Goal: Information Seeking & Learning: Learn about a topic

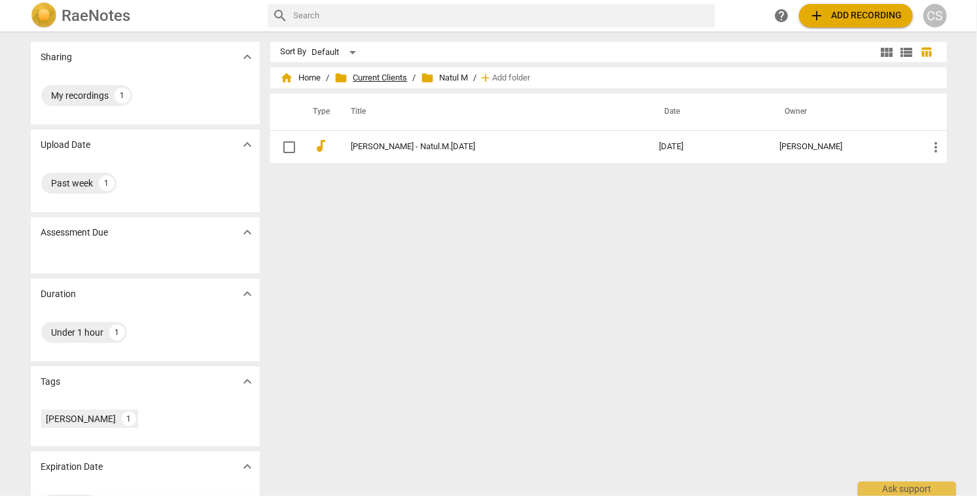
click at [365, 78] on span "folder Current Clients" at bounding box center [371, 77] width 73 height 13
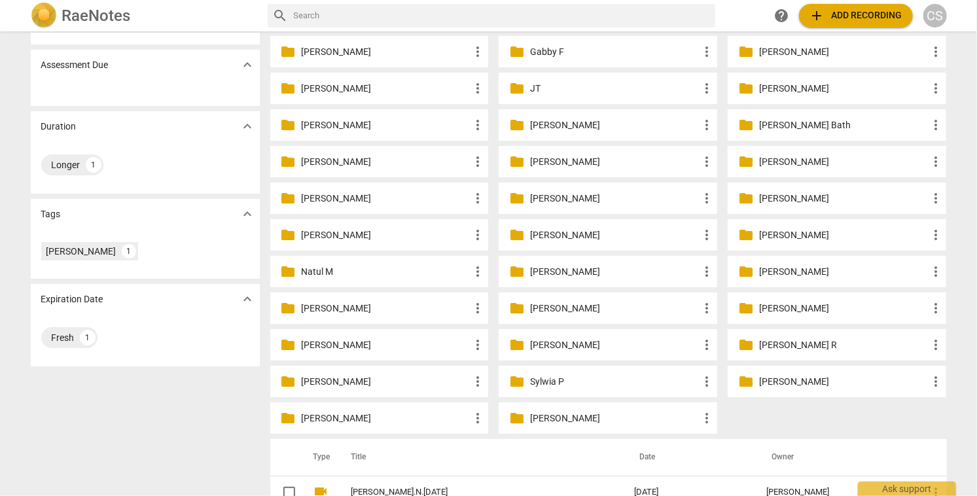
scroll to position [173, 0]
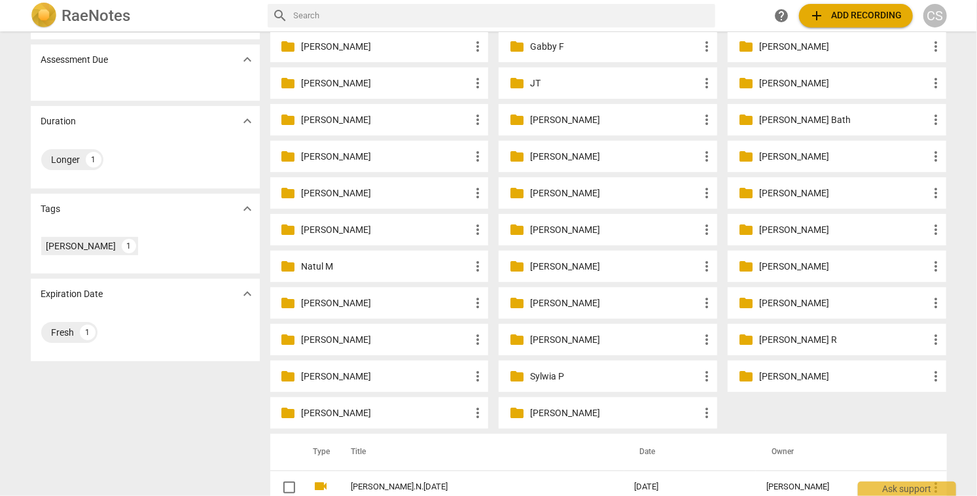
click at [781, 341] on p "[PERSON_NAME] R" at bounding box center [843, 340] width 169 height 14
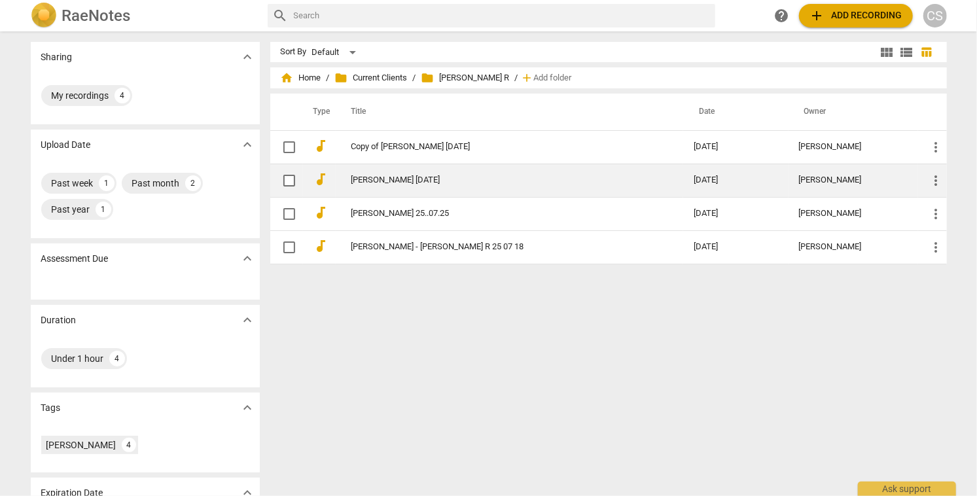
click at [429, 176] on link "[PERSON_NAME] [DATE]" at bounding box center [500, 180] width 296 height 10
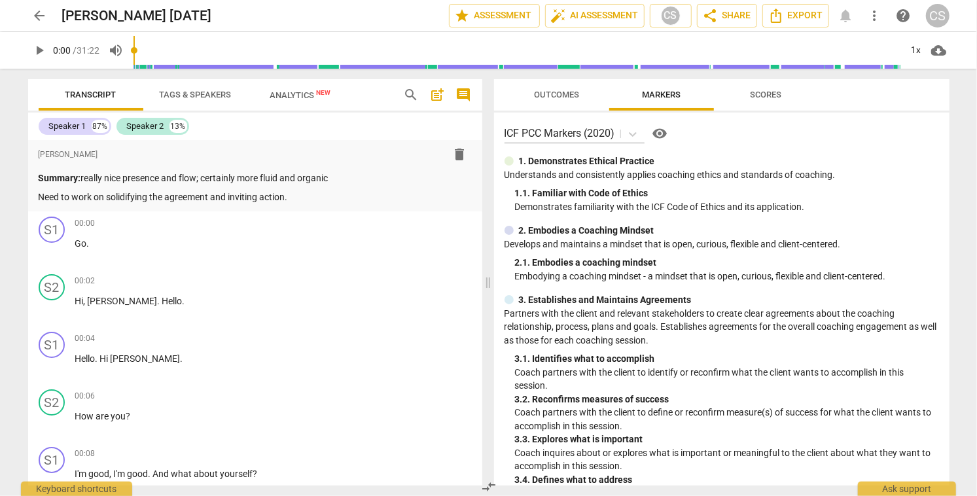
click at [42, 14] on span "arrow_back" at bounding box center [40, 16] width 16 height 16
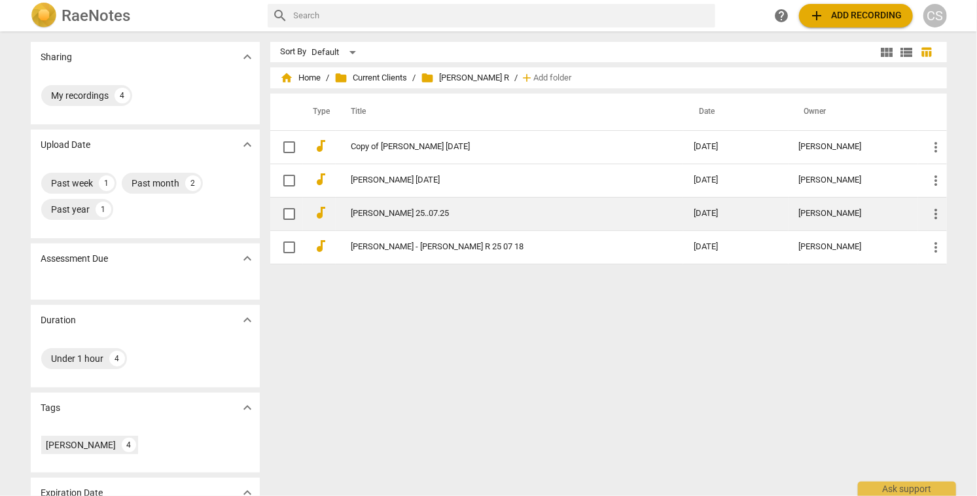
click at [422, 213] on link "[PERSON_NAME] 25..07.25" at bounding box center [500, 214] width 296 height 10
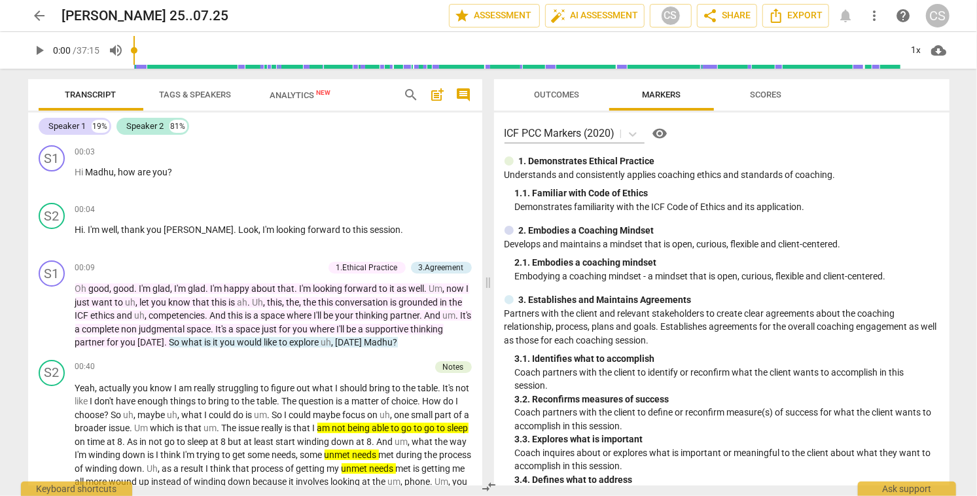
click at [41, 16] on span "arrow_back" at bounding box center [40, 16] width 16 height 16
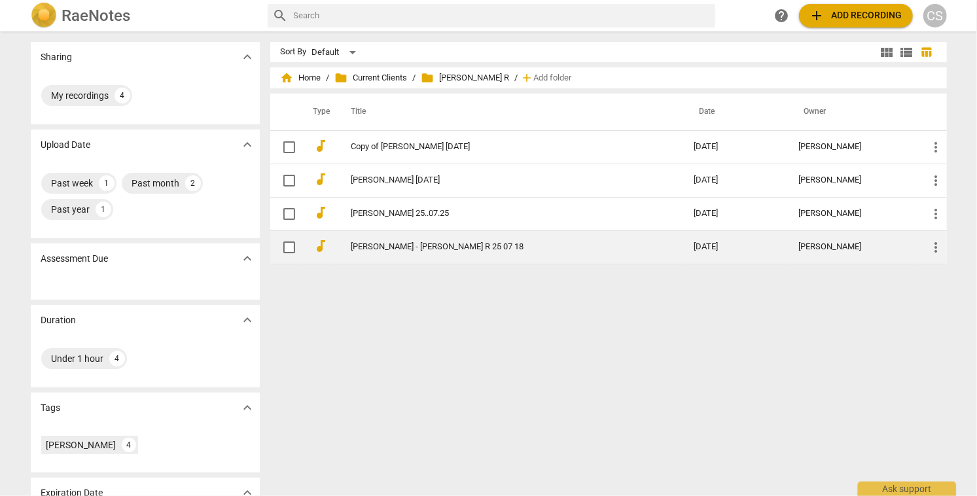
click at [478, 254] on td "[PERSON_NAME] - [PERSON_NAME] R 25 07 18" at bounding box center [510, 246] width 348 height 33
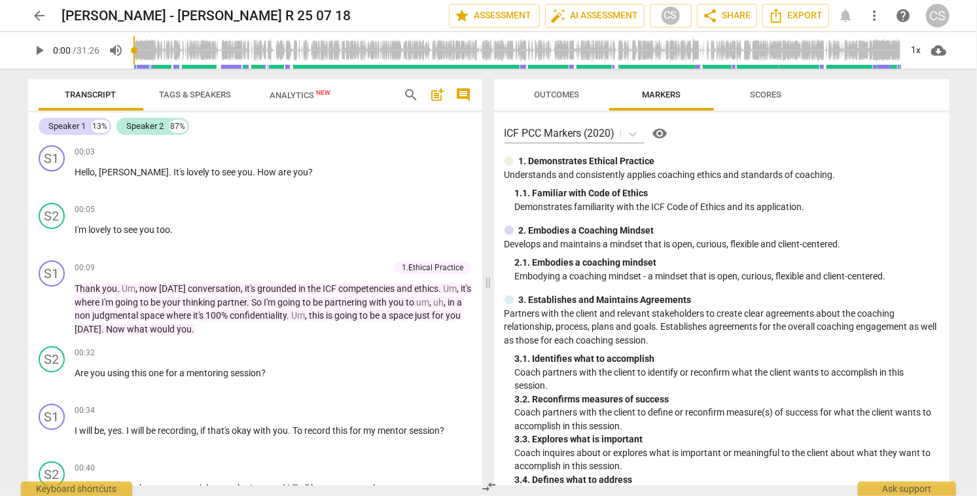
click at [38, 16] on span "arrow_back" at bounding box center [40, 16] width 16 height 16
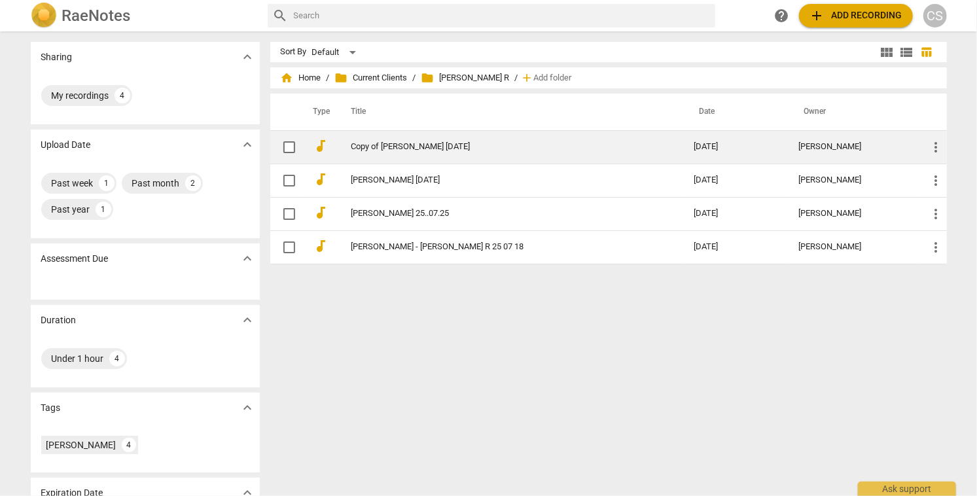
click at [684, 143] on td "[DATE]" at bounding box center [736, 146] width 105 height 33
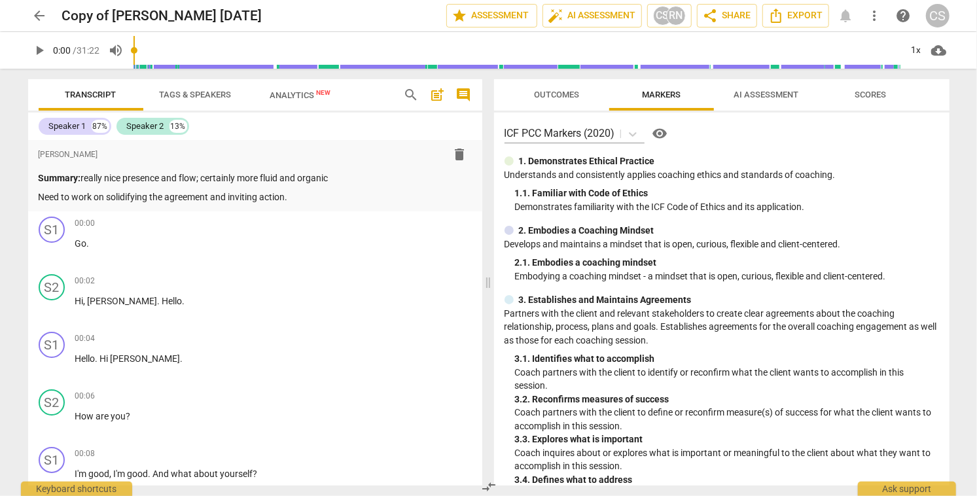
click at [41, 16] on span "arrow_back" at bounding box center [40, 16] width 16 height 16
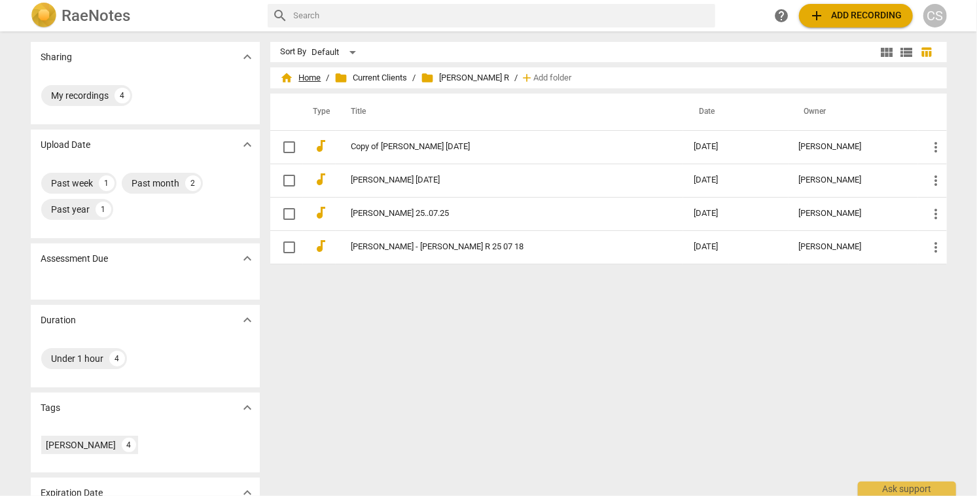
click at [308, 78] on span "home Home" at bounding box center [301, 77] width 41 height 13
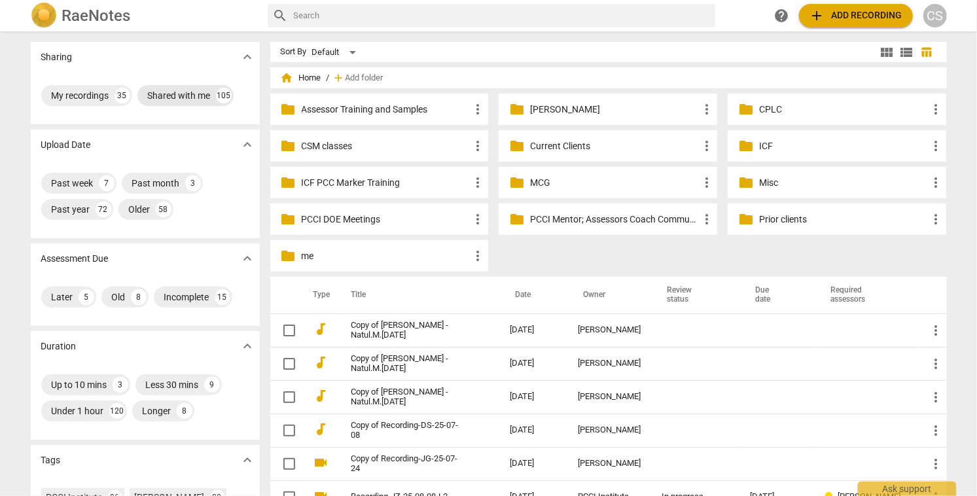
click at [169, 94] on div "Shared with me" at bounding box center [179, 95] width 63 height 13
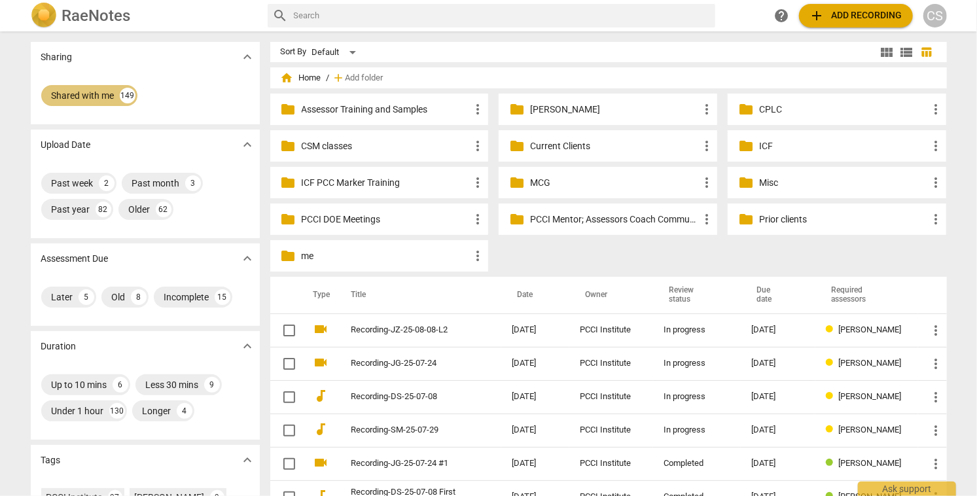
click at [98, 94] on div "Shared with me" at bounding box center [83, 95] width 63 height 13
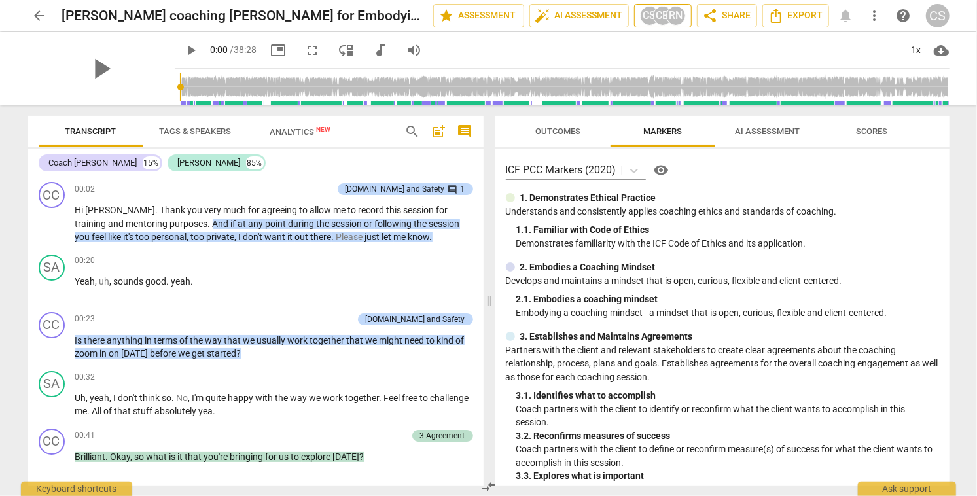
click at [676, 14] on div "RN" at bounding box center [676, 16] width 20 height 20
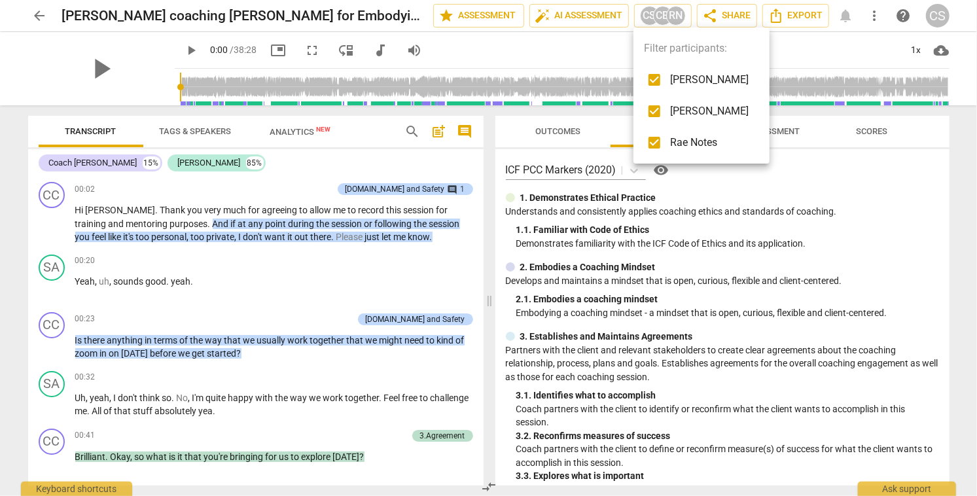
click at [658, 109] on input "checkbox" at bounding box center [654, 111] width 31 height 31
checkbox input "false"
click at [654, 141] on input "checkbox" at bounding box center [654, 142] width 31 height 31
checkbox input "false"
click at [799, 17] on div at bounding box center [488, 248] width 977 height 496
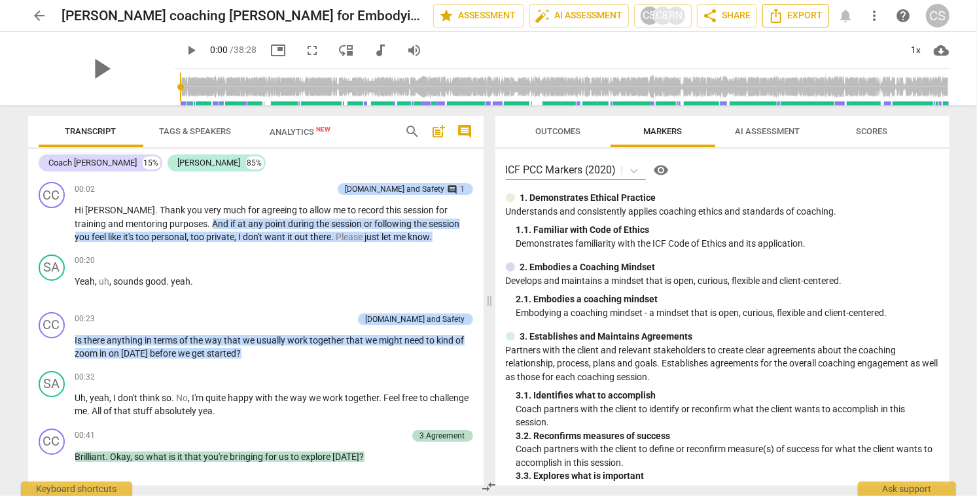
click at [797, 12] on span "Export" at bounding box center [796, 16] width 55 height 16
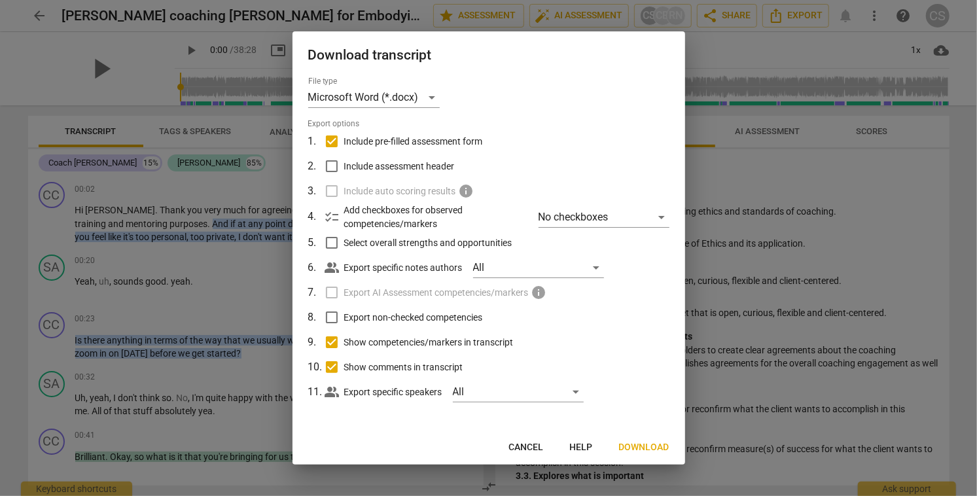
click at [528, 445] on span "Cancel" at bounding box center [526, 447] width 35 height 13
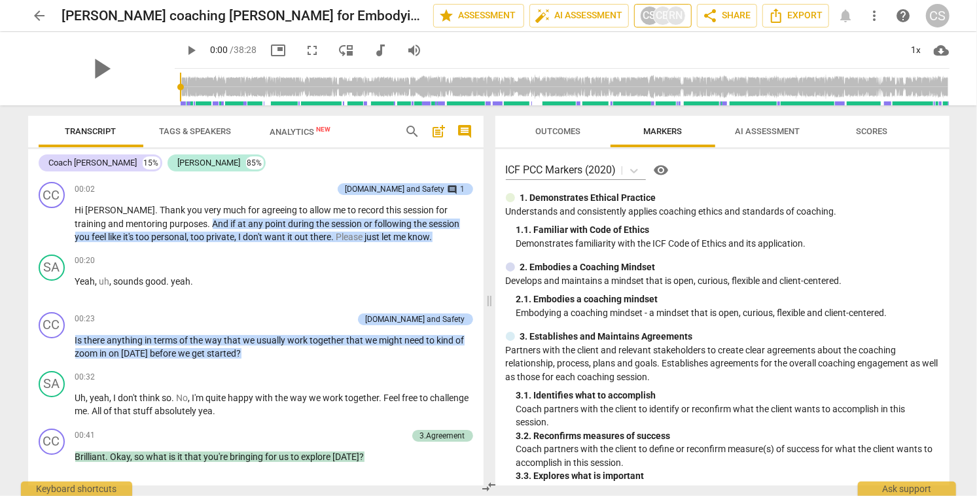
click at [680, 13] on div "RN" at bounding box center [676, 16] width 20 height 20
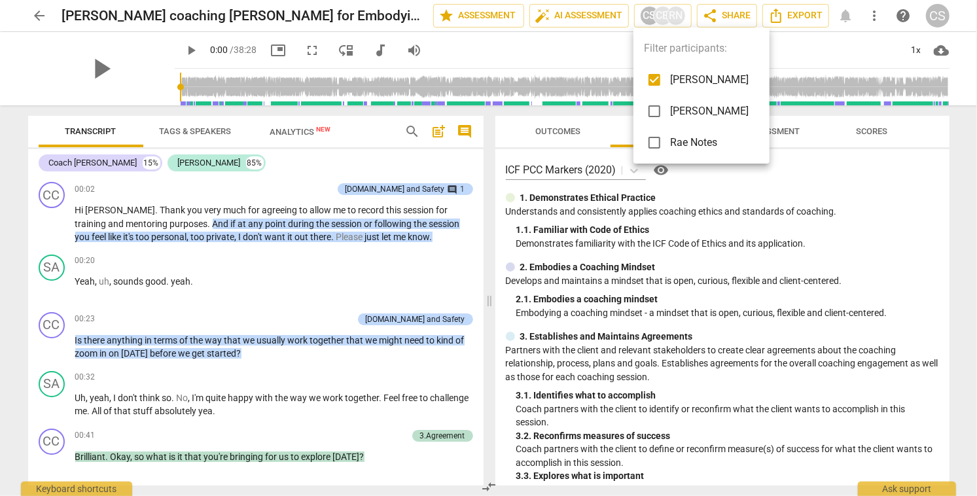
click at [655, 112] on input "checkbox" at bounding box center [654, 111] width 31 height 31
checkbox input "true"
click at [652, 143] on input "checkbox" at bounding box center [654, 142] width 31 height 31
checkbox input "true"
click at [488, 299] on div at bounding box center [488, 248] width 977 height 496
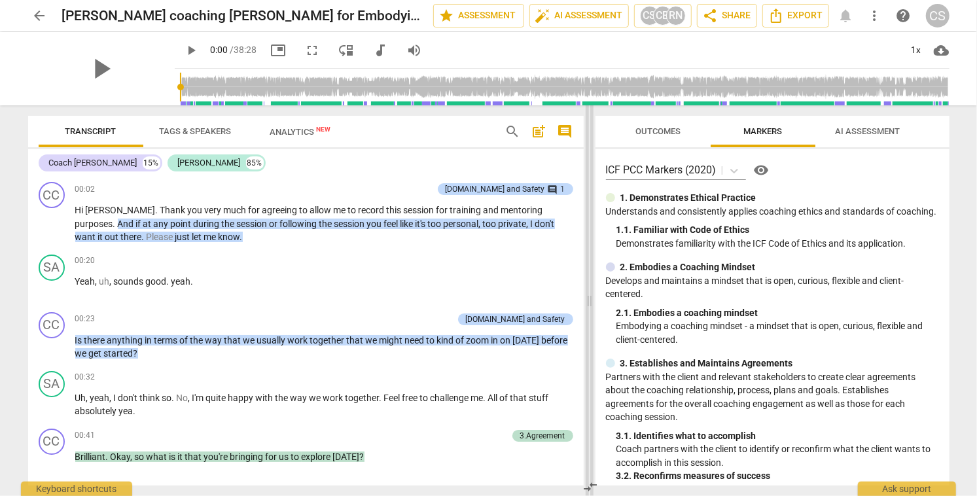
drag, startPoint x: 489, startPoint y: 302, endPoint x: 590, endPoint y: 304, distance: 100.8
click at [590, 304] on span at bounding box center [590, 300] width 8 height 391
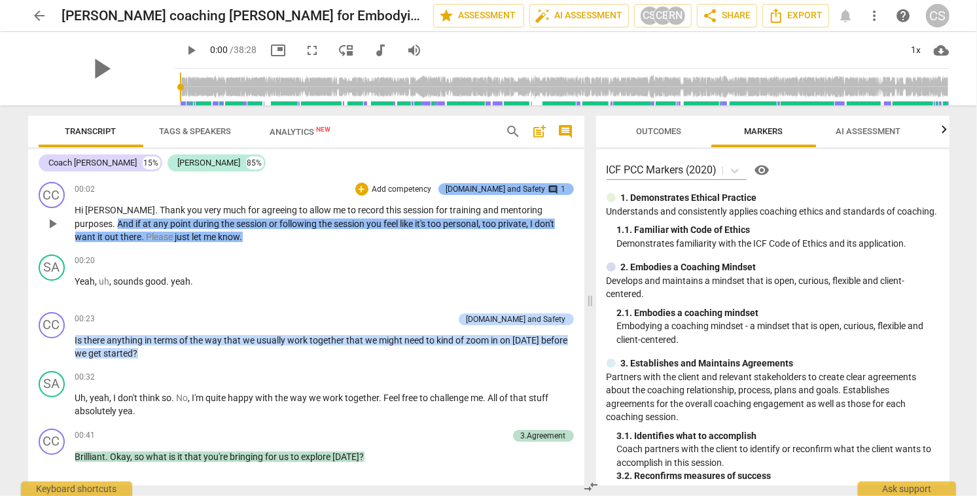
click at [522, 187] on div "[DOMAIN_NAME] and Safety" at bounding box center [497, 189] width 100 height 12
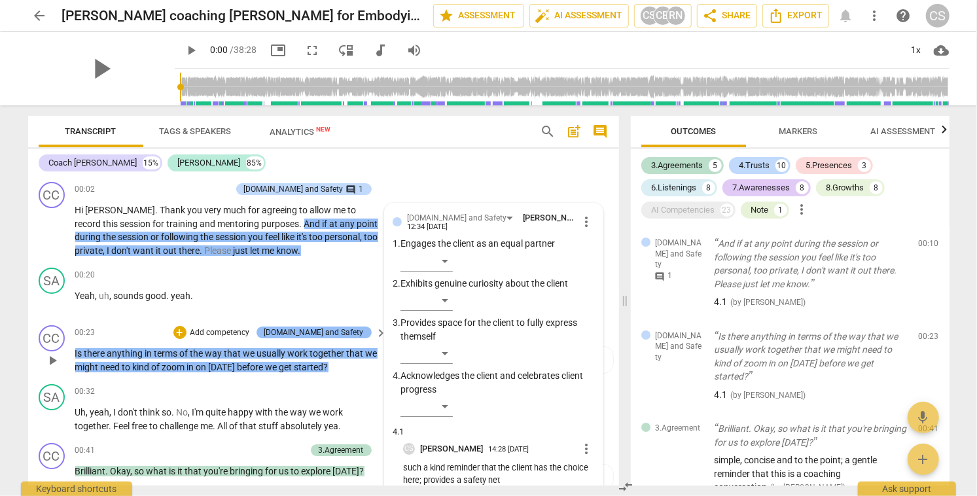
click at [348, 334] on div "[DOMAIN_NAME] and Safety" at bounding box center [315, 333] width 100 height 12
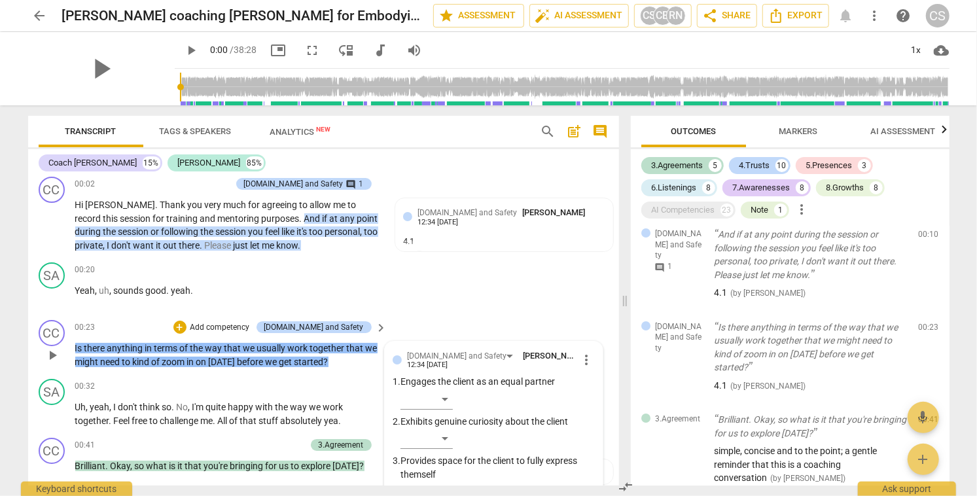
scroll to position [1, 0]
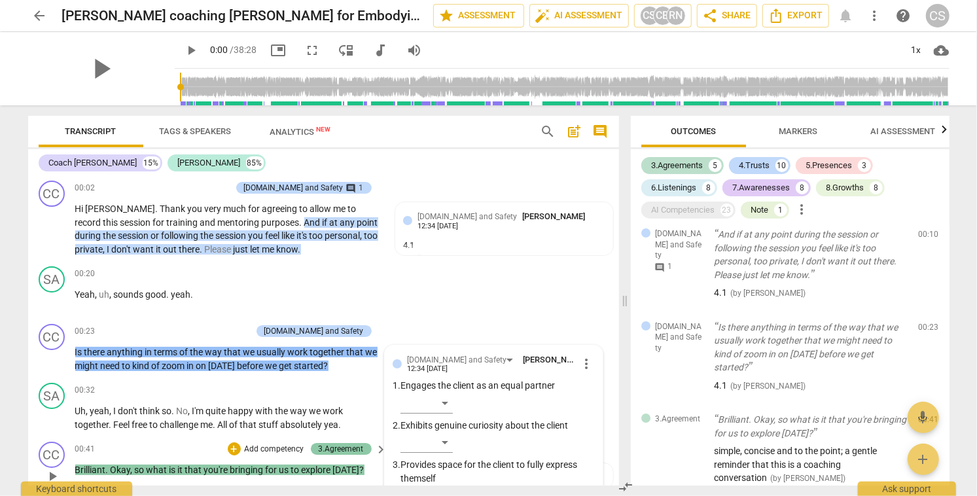
click at [327, 448] on div "3.Agreement" at bounding box center [341, 449] width 45 height 12
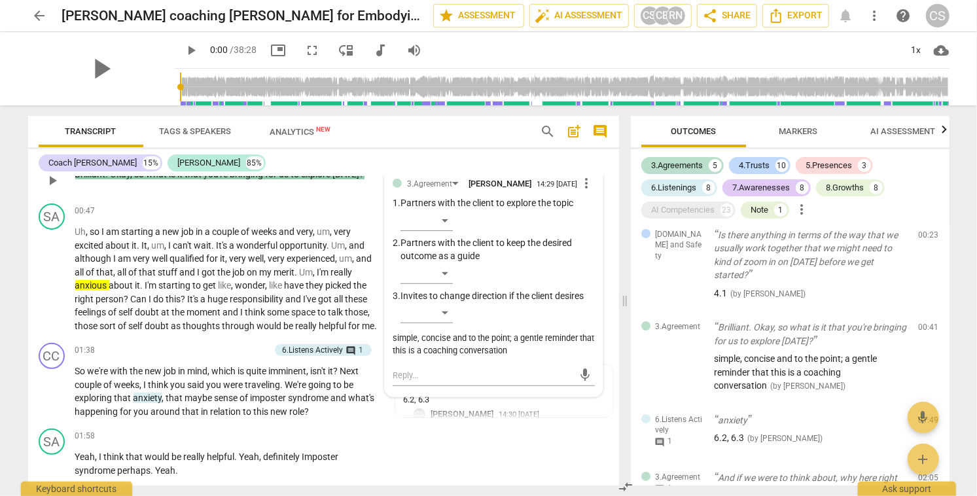
scroll to position [308, 0]
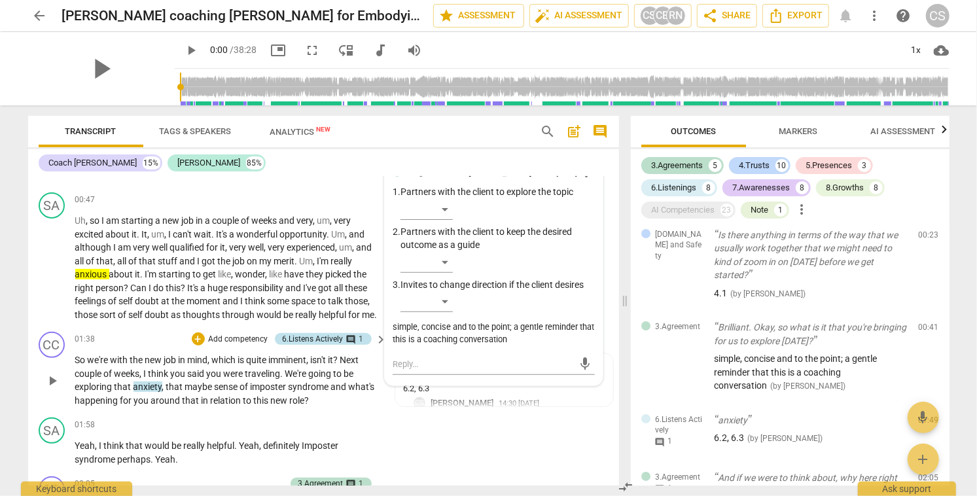
click at [333, 345] on div "6.Listens Actively" at bounding box center [313, 339] width 61 height 12
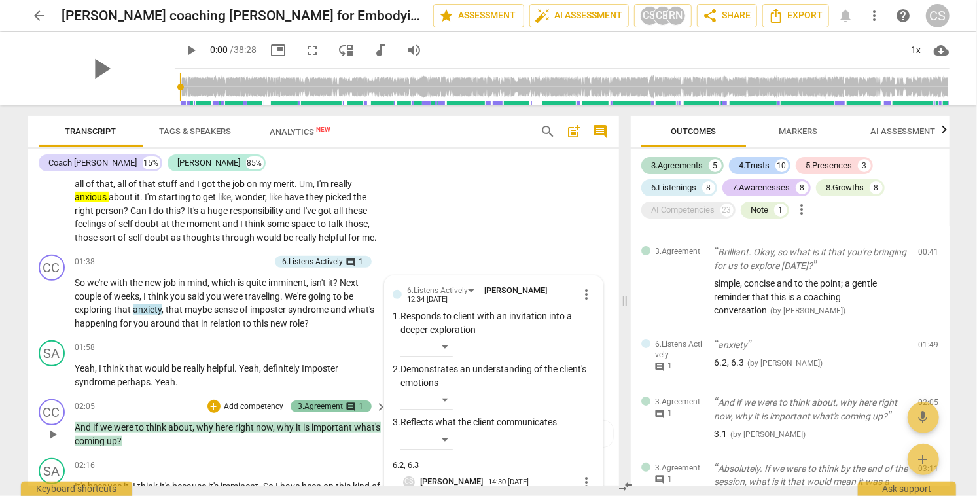
scroll to position [386, 0]
click at [333, 412] on div "3.Agreement" at bounding box center [321, 406] width 45 height 12
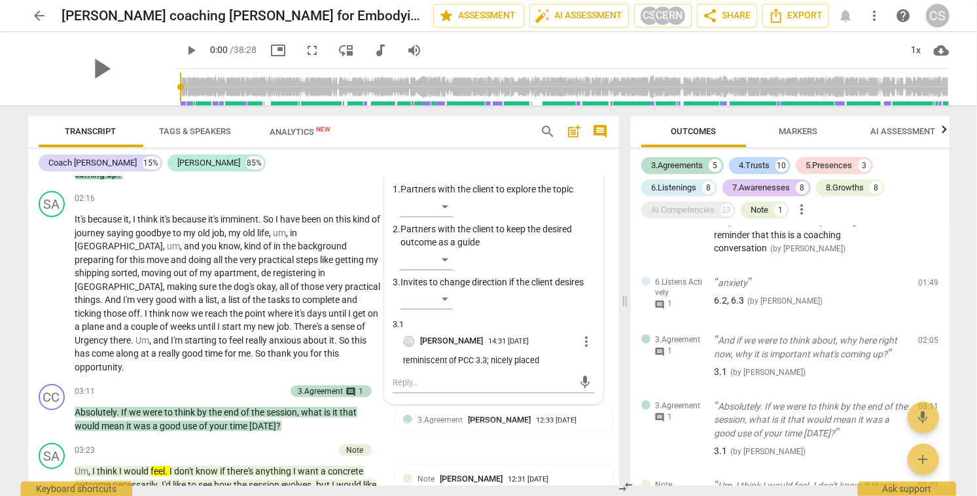
scroll to position [655, 0]
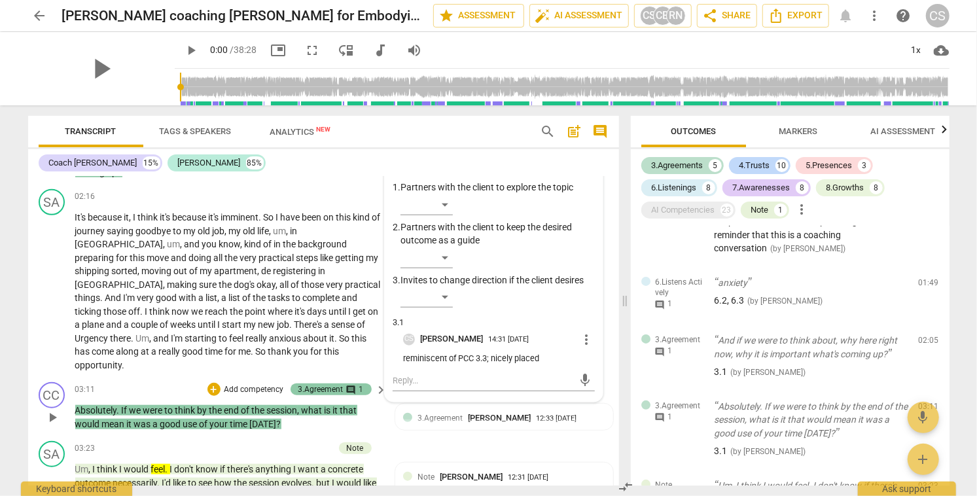
click at [348, 389] on span "comment" at bounding box center [351, 390] width 10 height 10
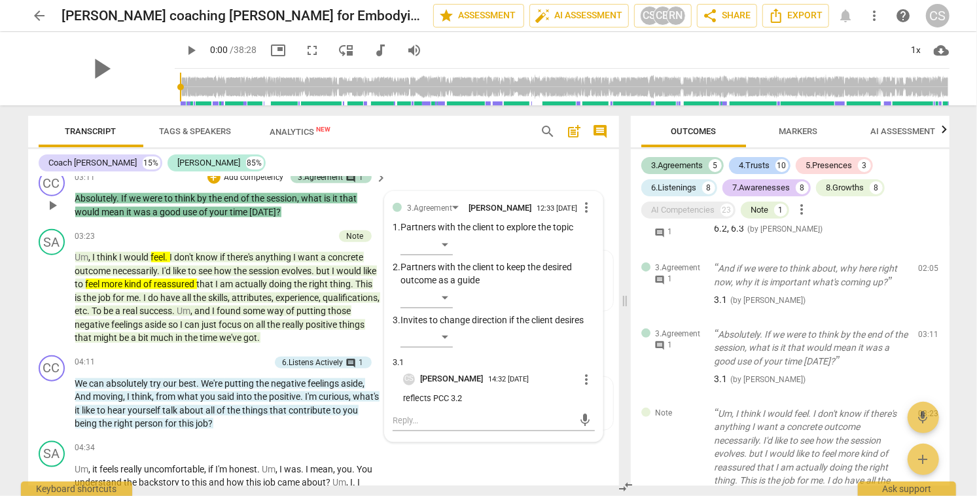
scroll to position [868, 0]
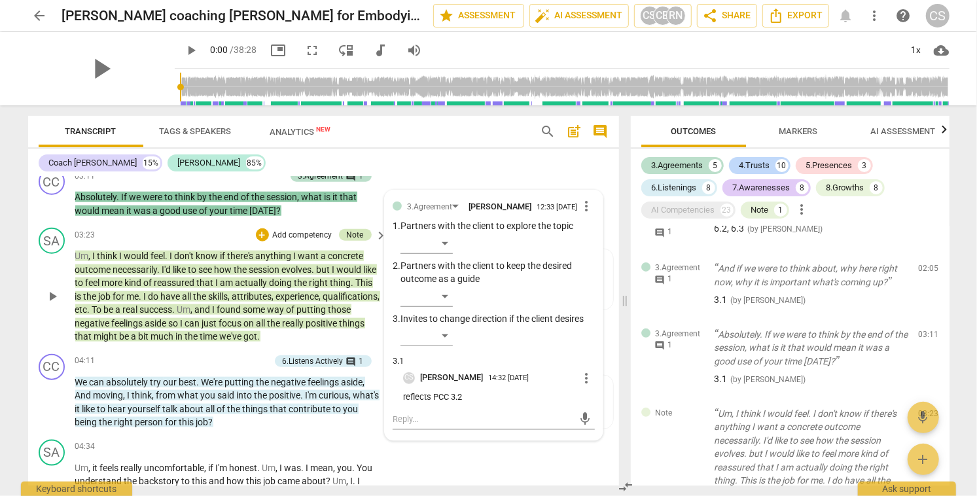
click at [351, 232] on div "Note" at bounding box center [355, 235] width 17 height 12
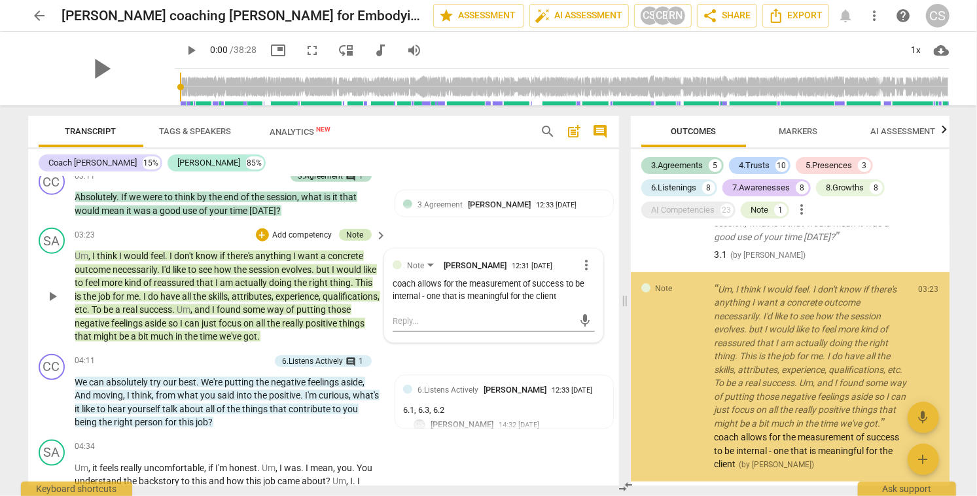
scroll to position [462, 0]
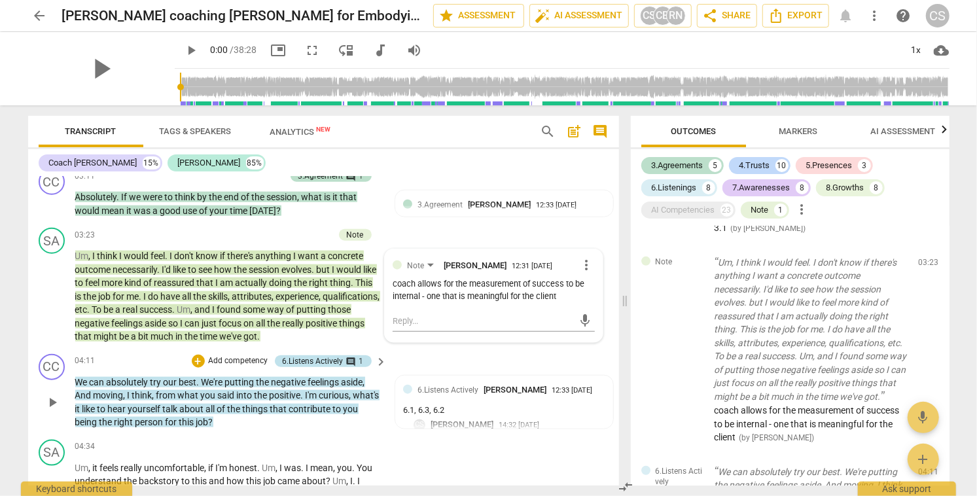
click at [333, 359] on div "6.Listens Actively" at bounding box center [313, 362] width 61 height 12
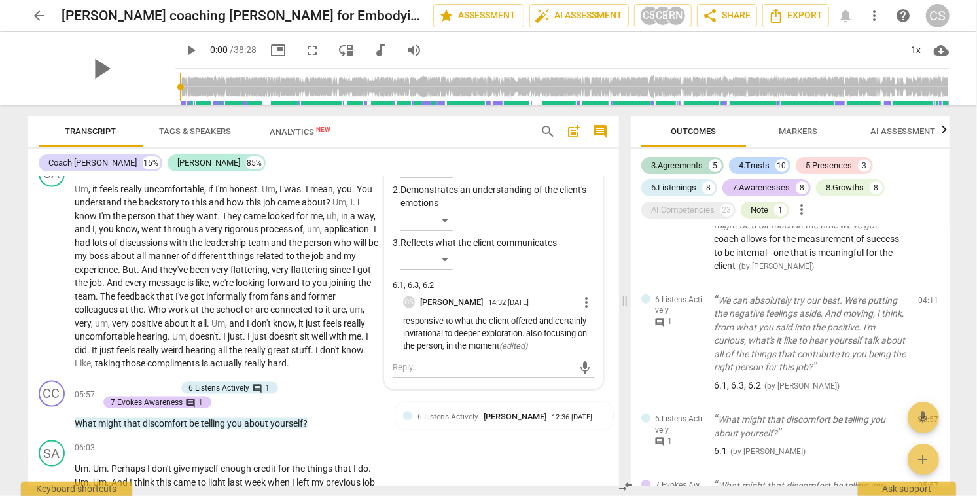
scroll to position [1153, 0]
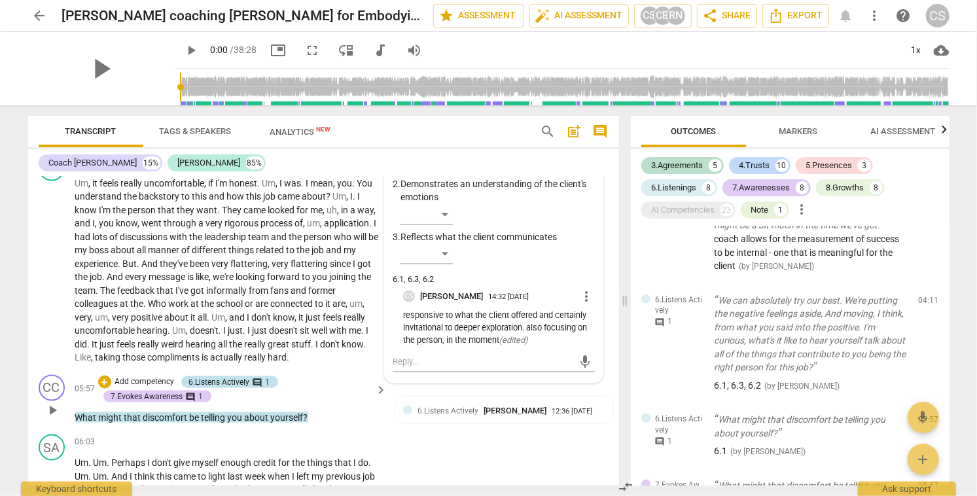
click at [257, 380] on span "comment" at bounding box center [258, 383] width 10 height 10
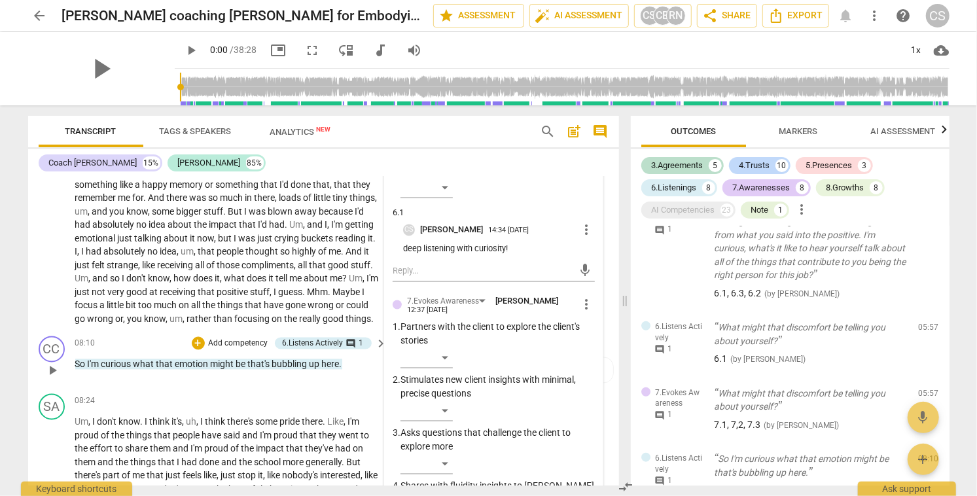
scroll to position [1527, 0]
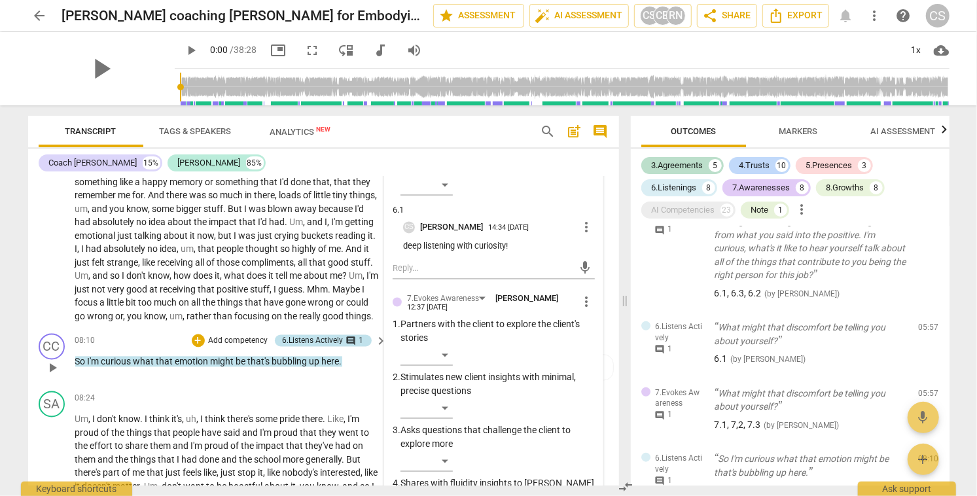
click at [299, 347] on div "6.Listens Actively" at bounding box center [313, 341] width 61 height 12
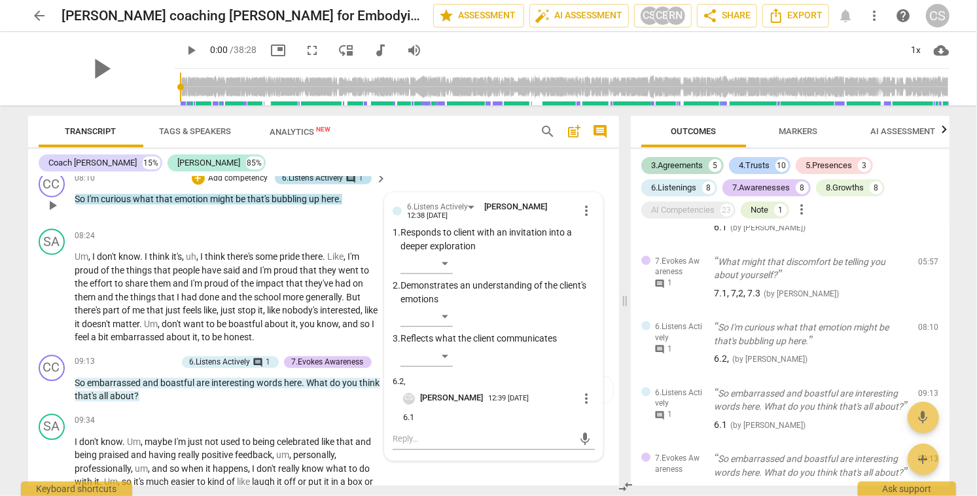
scroll to position [1691, 0]
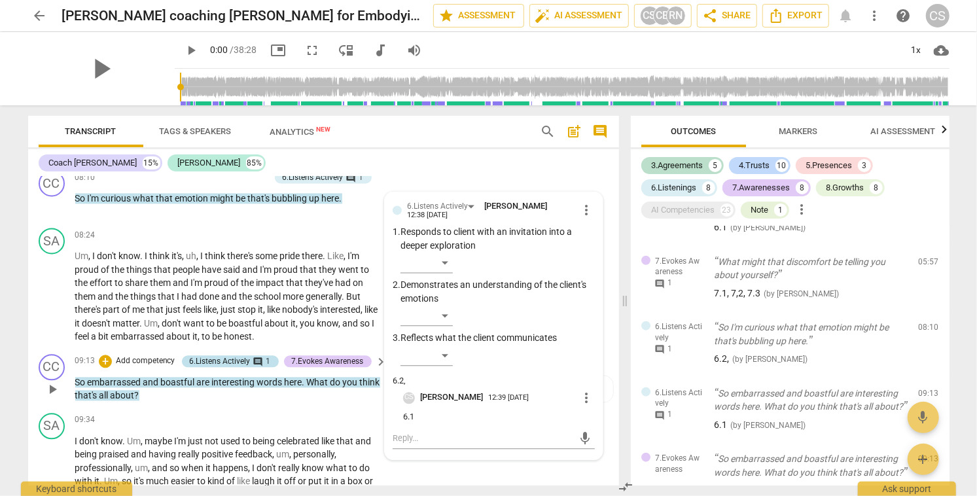
click at [247, 367] on div "6.Listens Actively" at bounding box center [220, 362] width 61 height 12
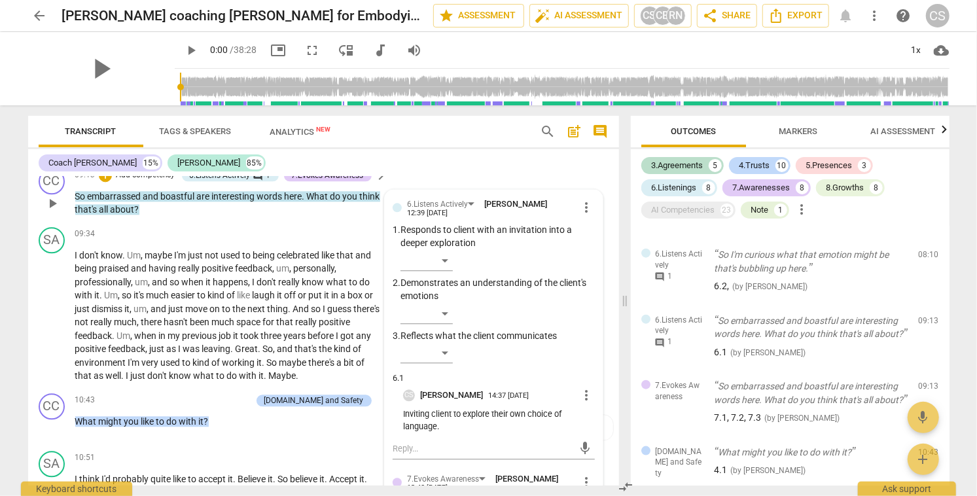
scroll to position [1873, 0]
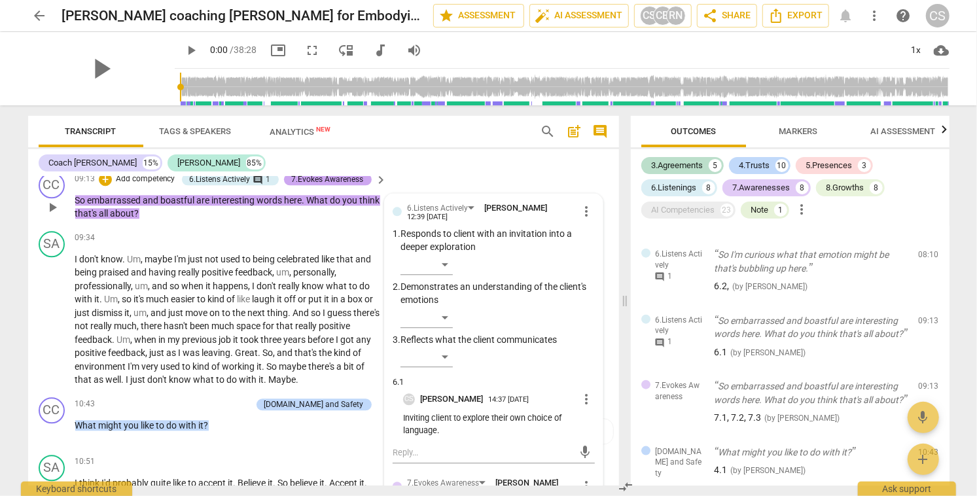
click at [292, 185] on div "7.Evokes Awareness" at bounding box center [328, 179] width 72 height 12
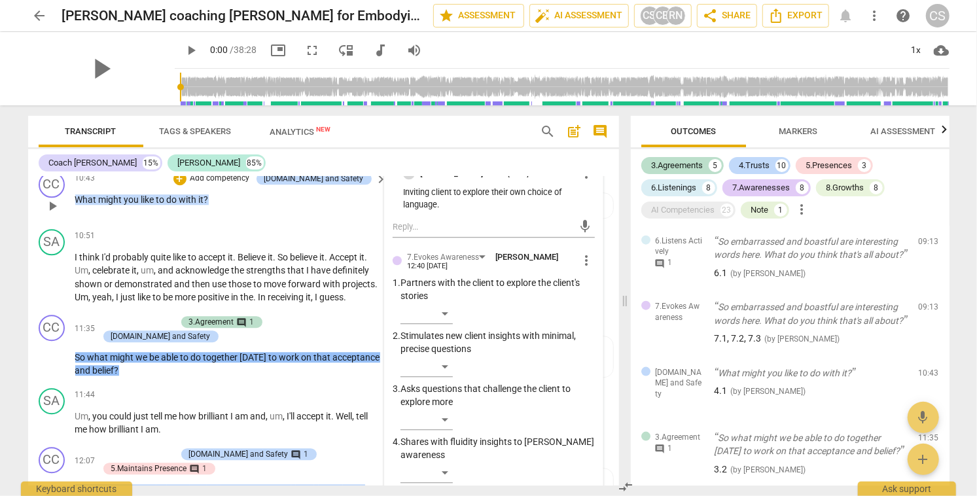
scroll to position [2100, 0]
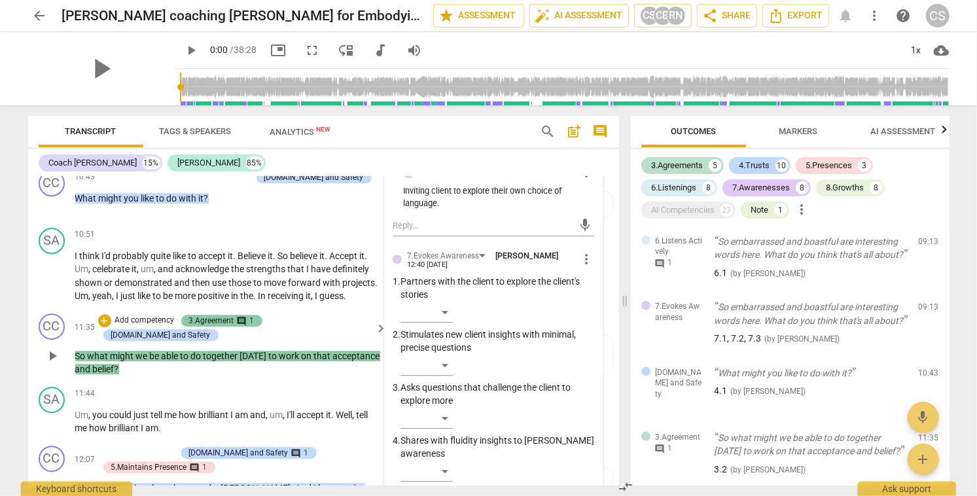
click at [247, 327] on span "comment" at bounding box center [242, 321] width 10 height 10
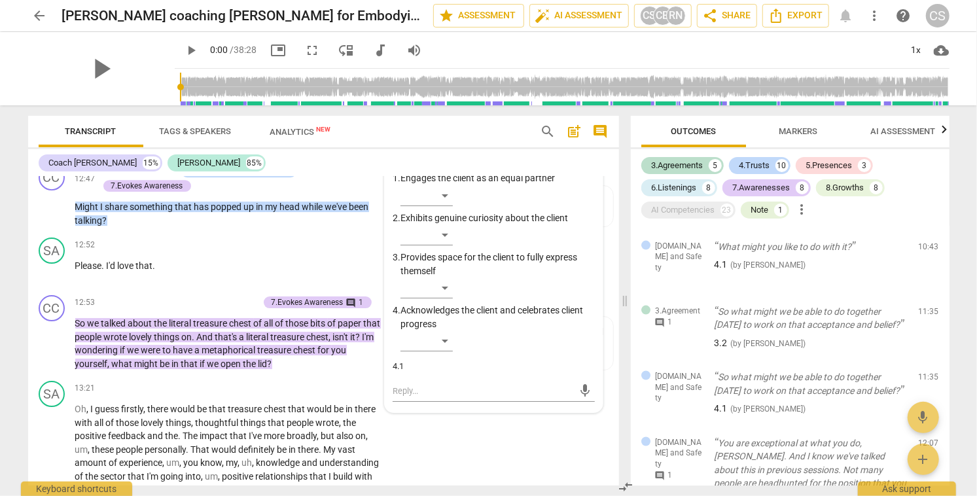
scroll to position [2551, 0]
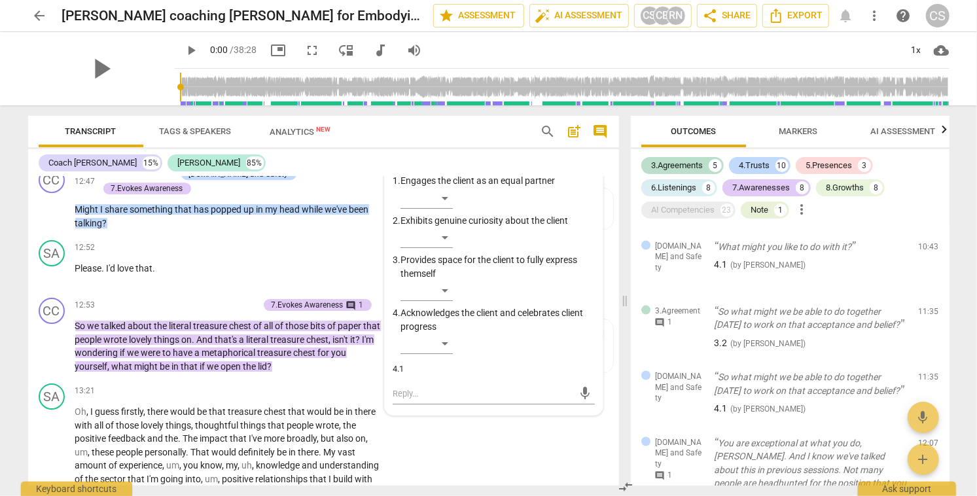
click at [911, 132] on span "AI Assessment" at bounding box center [903, 131] width 65 height 10
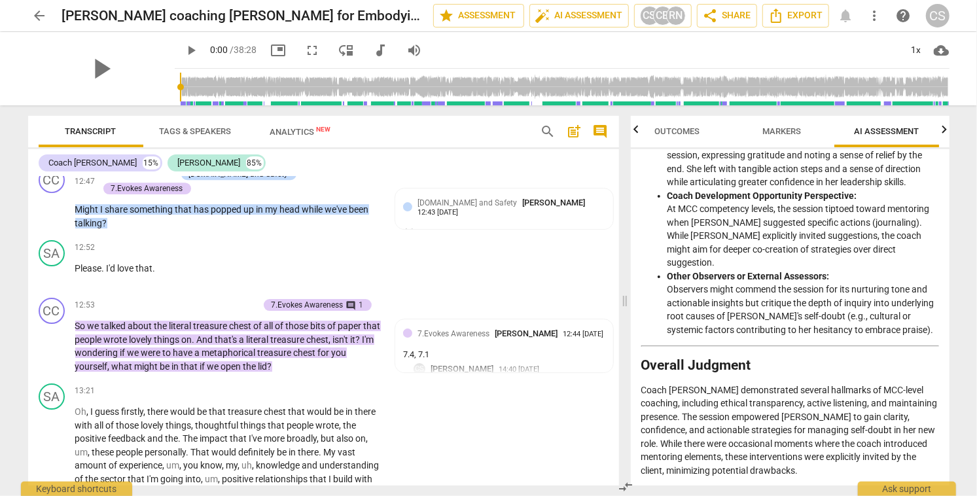
scroll to position [2566, 0]
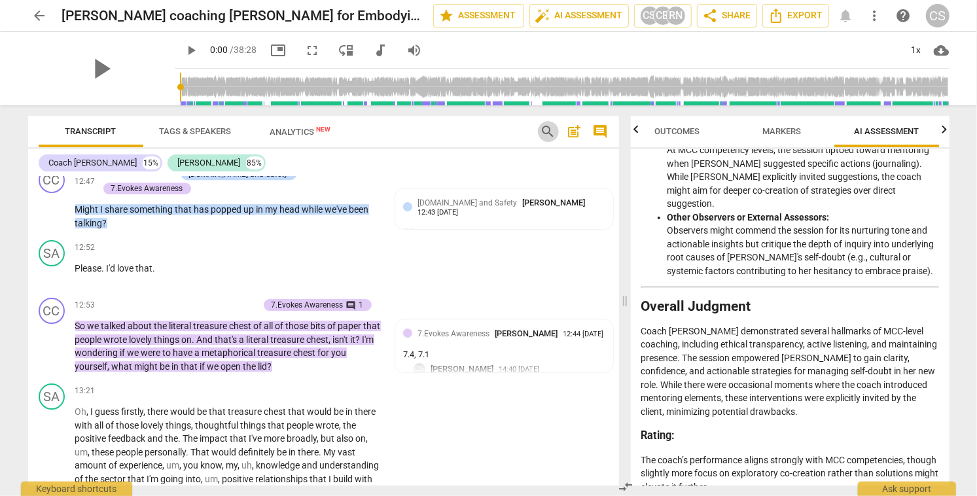
click at [547, 130] on span "search" at bounding box center [549, 132] width 16 height 16
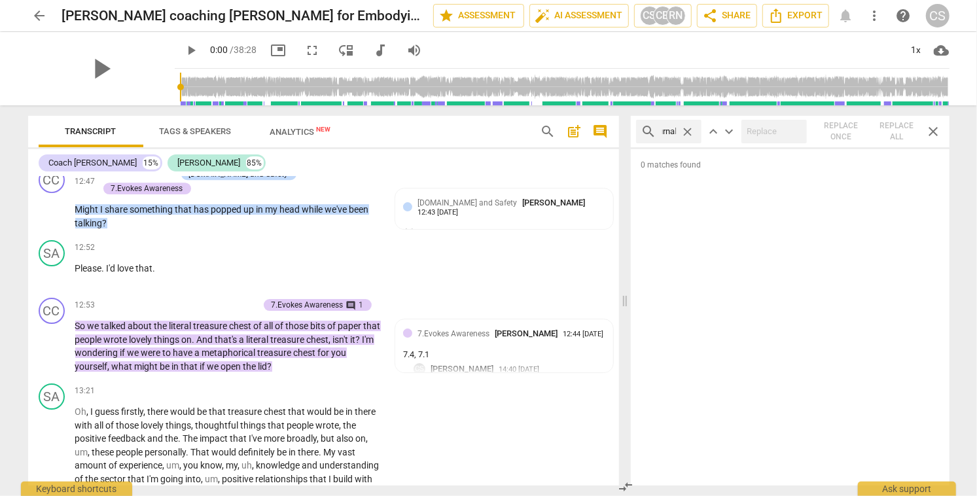
scroll to position [0, 12]
type input "journal"
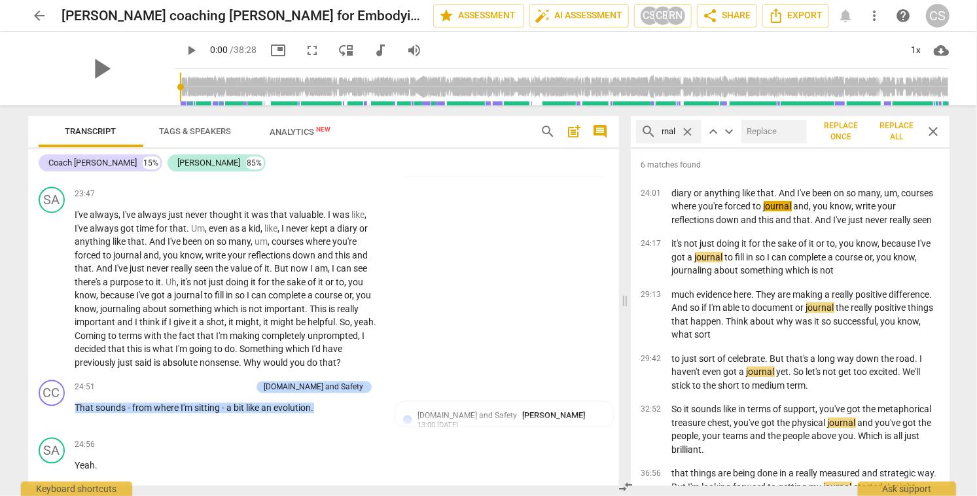
scroll to position [4491, 0]
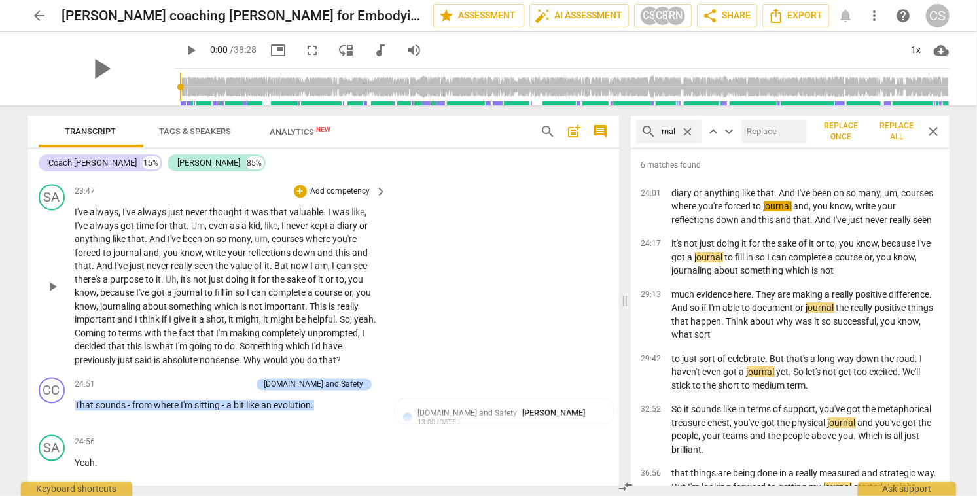
click at [84, 218] on span "I've" at bounding box center [82, 213] width 15 height 10
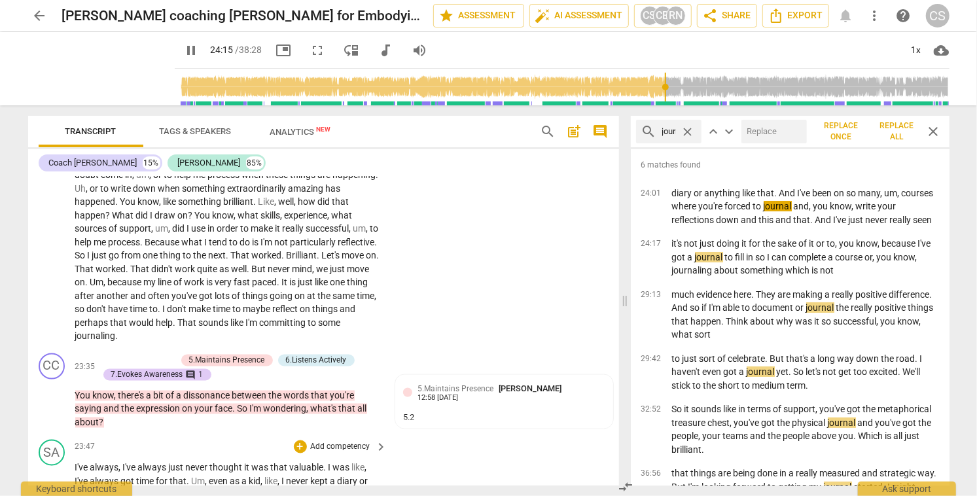
scroll to position [4236, 0]
type input "1458"
click at [684, 132] on span "close" at bounding box center [689, 132] width 14 height 14
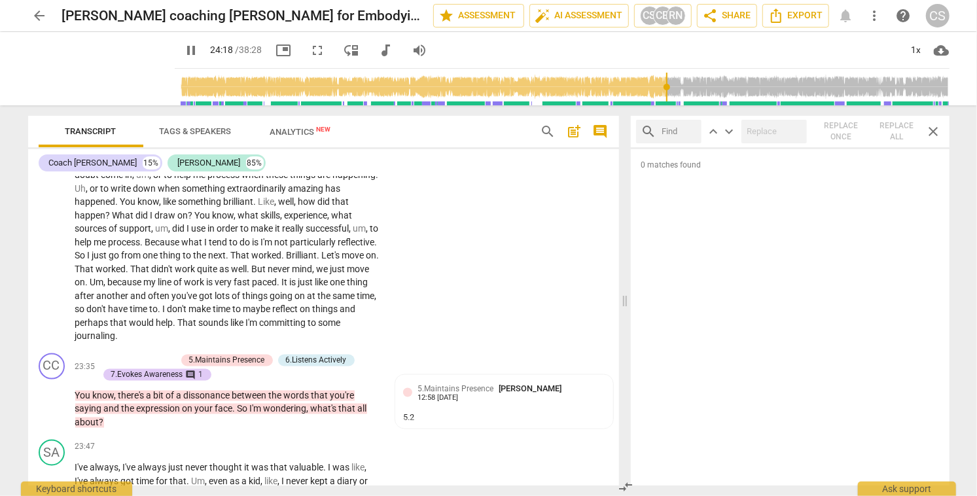
click at [676, 132] on input "text" at bounding box center [680, 131] width 34 height 21
type input "1460"
type input "j"
type input "1460"
type input "jo"
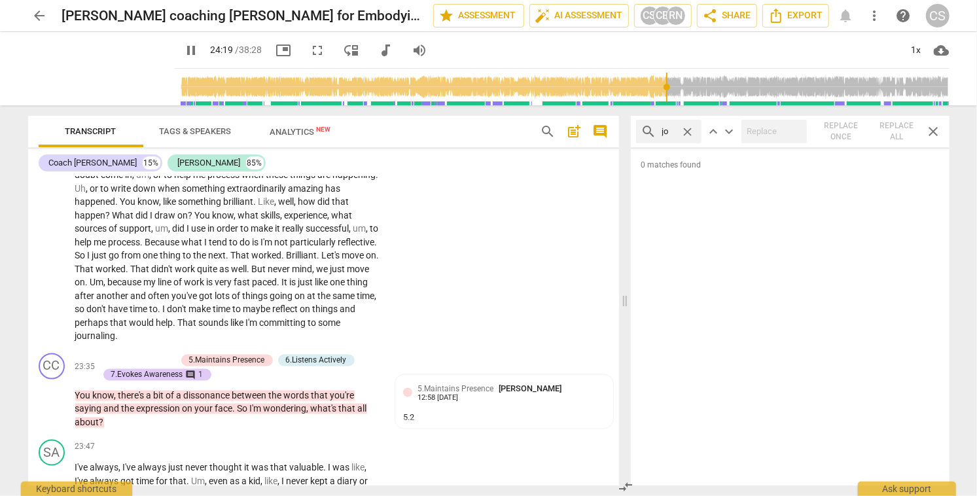
type input "1460"
type input "journ"
type input "1460"
type input "journal"
type input "1461"
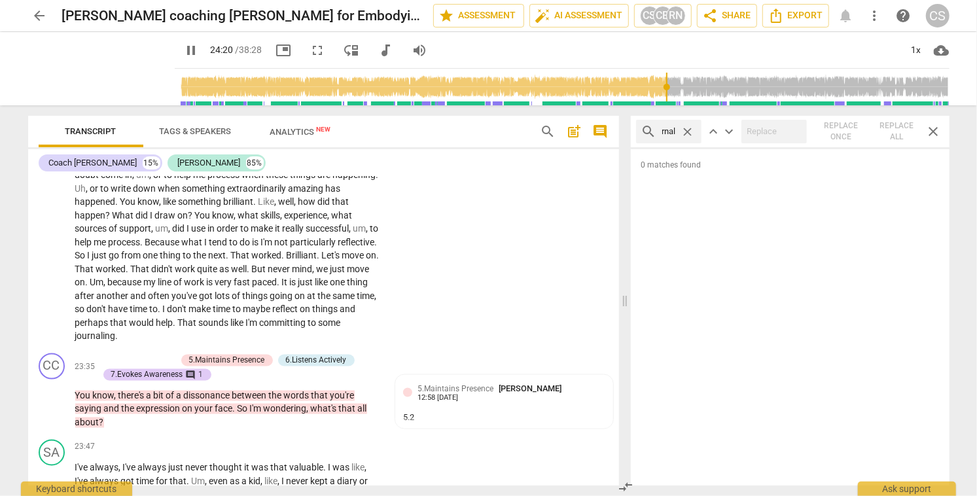
type input "journali"
type input "1461"
type input "journaling"
type input "1462"
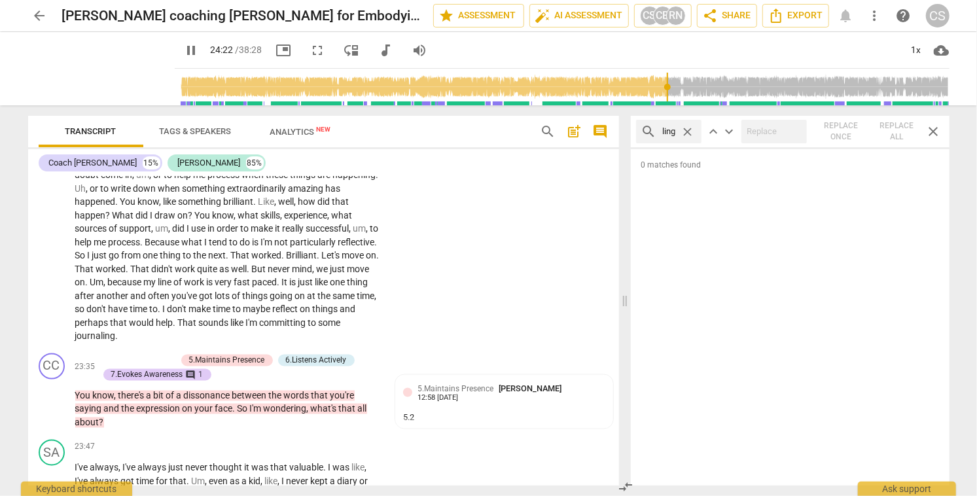
type input "journaling"
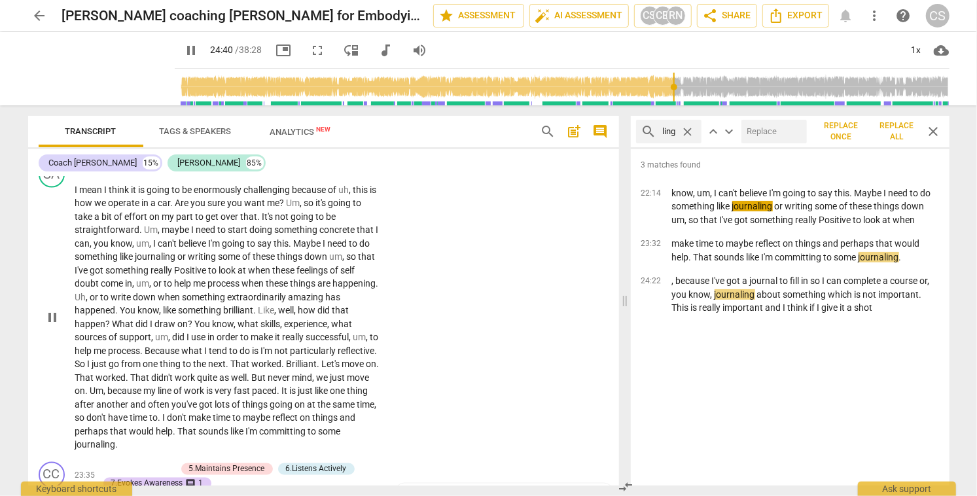
scroll to position [4127, 0]
click at [307, 249] on span "Maybe" at bounding box center [308, 244] width 29 height 10
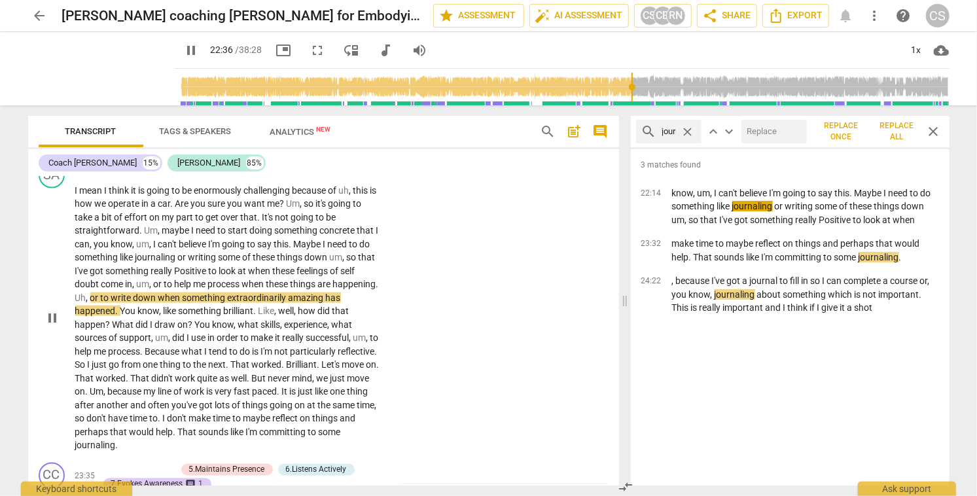
click at [50, 326] on span "pause" at bounding box center [53, 318] width 16 height 16
type input "1357"
click at [693, 133] on span "close" at bounding box center [689, 132] width 14 height 14
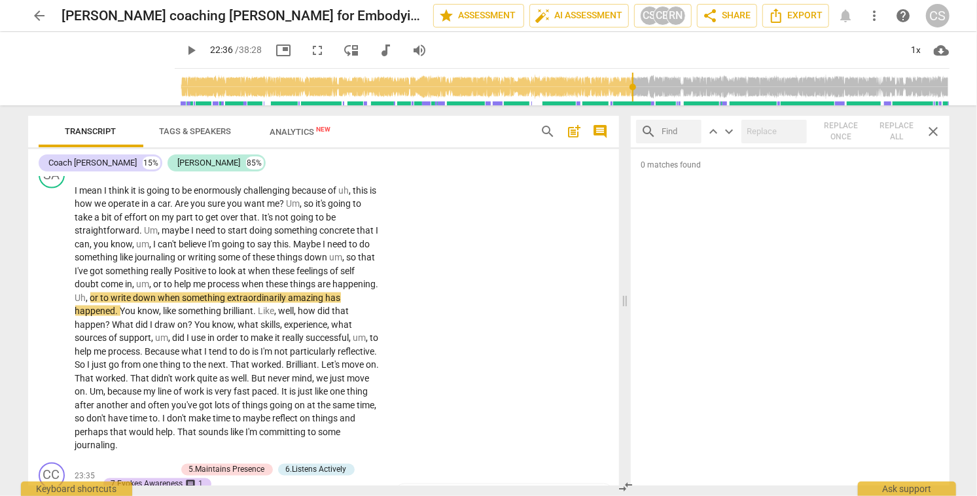
click at [679, 132] on input "text" at bounding box center [680, 131] width 34 height 21
type input "journal"
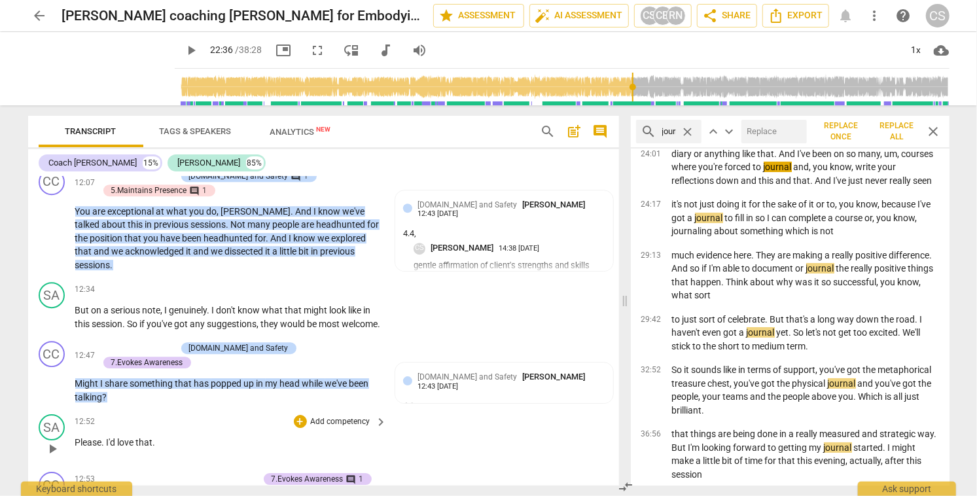
scroll to position [2377, 0]
click at [89, 162] on div "Coach Caroline" at bounding box center [93, 162] width 88 height 13
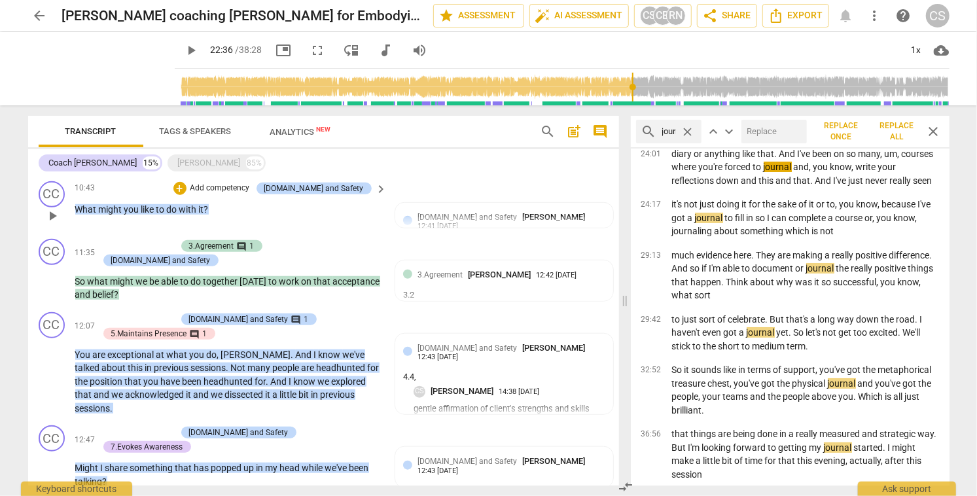
scroll to position [643, 0]
